Goal: Transaction & Acquisition: Purchase product/service

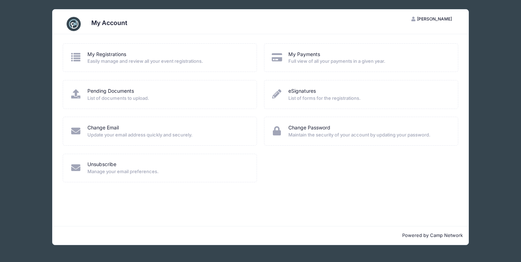
click at [163, 53] on div "My Registrations" at bounding box center [167, 54] width 160 height 7
click at [159, 58] on span "Easily manage and review all your event registrations." at bounding box center [167, 61] width 160 height 7
click at [75, 55] on icon at bounding box center [76, 57] width 12 height 9
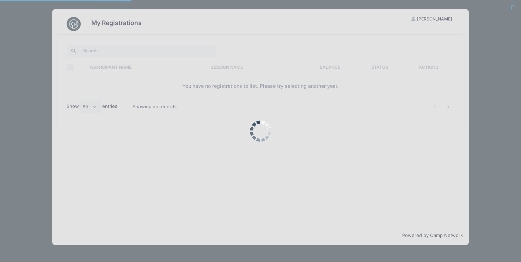
select select "50"
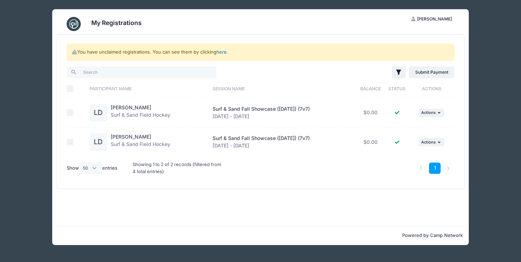
click at [223, 54] on link "here" at bounding box center [222, 52] width 10 height 6
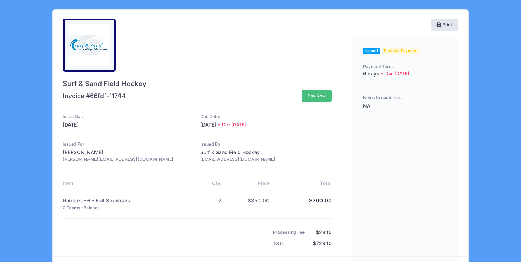
click at [314, 96] on button "Pay Now" at bounding box center [317, 96] width 30 height 12
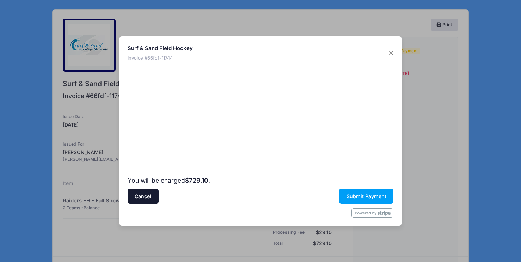
click at [191, 62] on div "Surf & Sand Field Hockey Invoice #66fdf-11744" at bounding box center [261, 49] width 282 height 26
click at [390, 55] on button "Close" at bounding box center [391, 53] width 13 height 13
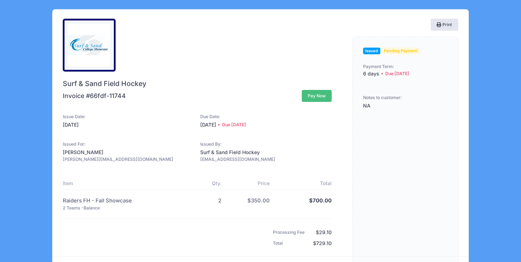
click at [319, 95] on button "Pay Now" at bounding box center [317, 96] width 30 height 12
